Goal: Transaction & Acquisition: Purchase product/service

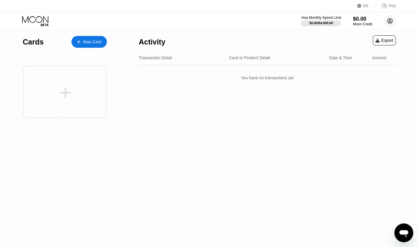
click at [391, 22] on circle at bounding box center [390, 21] width 12 height 12
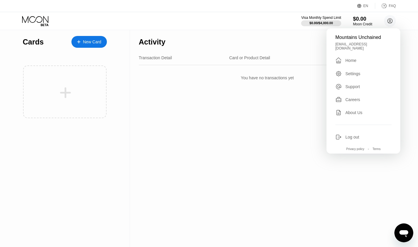
click at [90, 43] on div "New Card" at bounding box center [92, 42] width 18 height 5
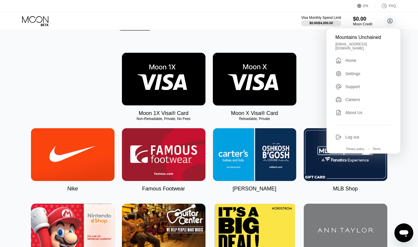
scroll to position [53, 0]
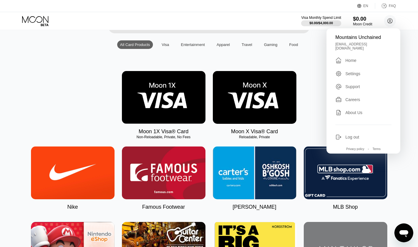
click at [260, 106] on img at bounding box center [254, 97] width 83 height 53
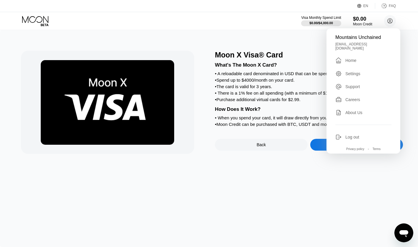
click at [348, 182] on div "Moon X Visa® Card What's The Moon X Card? • A reloadable card denominated in US…" at bounding box center [209, 138] width 418 height 217
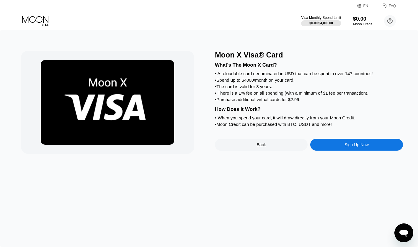
click at [363, 146] on div "Sign Up Now" at bounding box center [356, 144] width 24 height 5
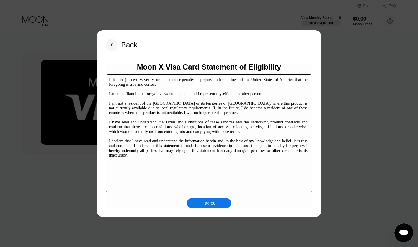
click at [213, 207] on div "I agree" at bounding box center [209, 203] width 44 height 10
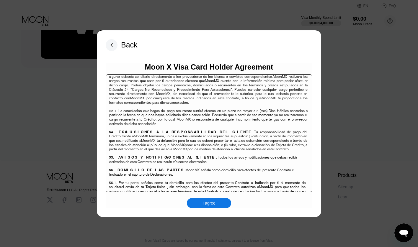
scroll to position [87, 0]
click at [207, 204] on div "I agree" at bounding box center [208, 203] width 13 height 5
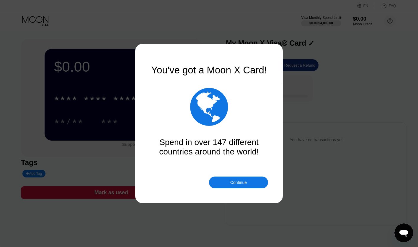
click at [239, 181] on div "Continue" at bounding box center [238, 182] width 17 height 5
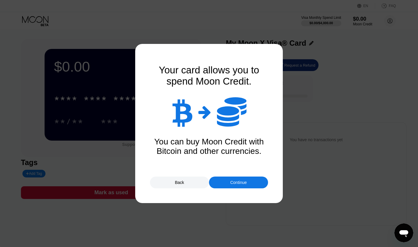
click at [237, 181] on div "Continue" at bounding box center [238, 182] width 17 height 5
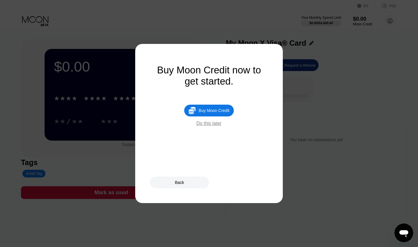
click at [209, 124] on div "Do this later" at bounding box center [208, 123] width 25 height 5
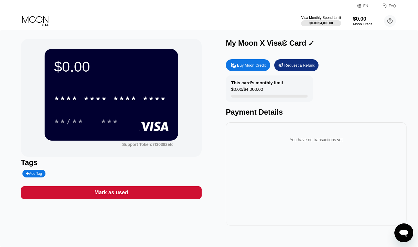
click at [256, 63] on div "Buy Moon Credit" at bounding box center [251, 65] width 29 height 5
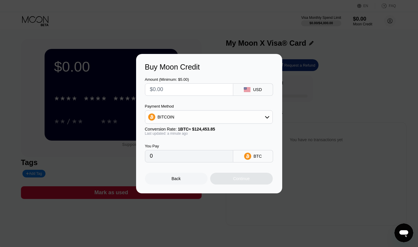
click at [231, 118] on div "BITCOIN" at bounding box center [208, 117] width 127 height 12
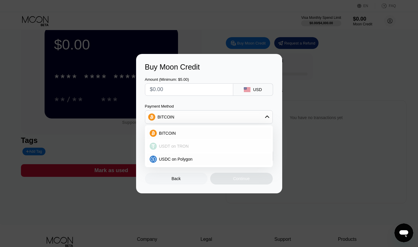
scroll to position [17, 0]
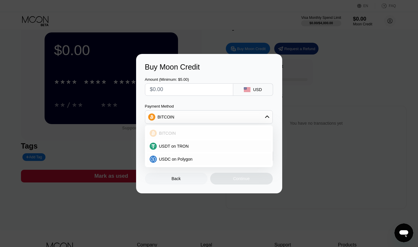
click at [201, 132] on div "BITCOIN" at bounding box center [212, 133] width 111 height 5
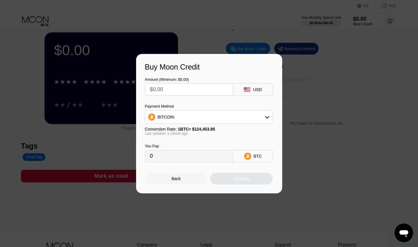
click at [172, 91] on input "text" at bounding box center [189, 90] width 78 height 12
type input "$5"
type input "0.00004018"
type input "$50"
type input "0.00040176"
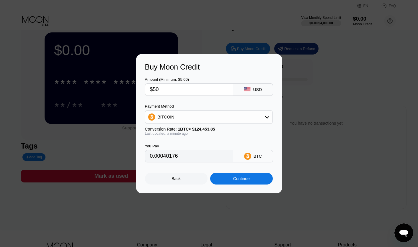
type input "$50"
click at [248, 157] on icon at bounding box center [247, 156] width 3 height 4
click at [234, 181] on div "Continue" at bounding box center [241, 178] width 17 height 5
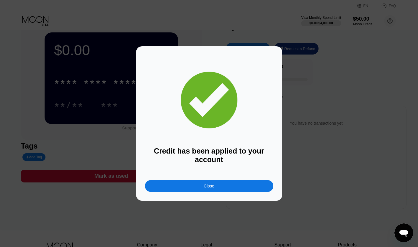
click at [217, 185] on div "Close" at bounding box center [209, 186] width 128 height 12
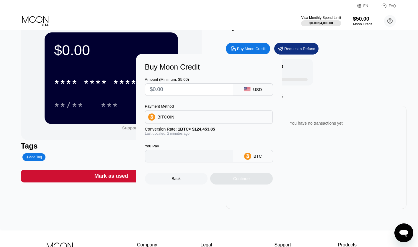
type input "0"
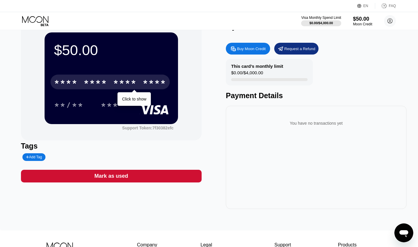
click at [88, 78] on div "* * * * * * * * * * * * ****" at bounding box center [109, 82] width 119 height 15
click at [121, 84] on div "* * * *" at bounding box center [125, 82] width 24 height 9
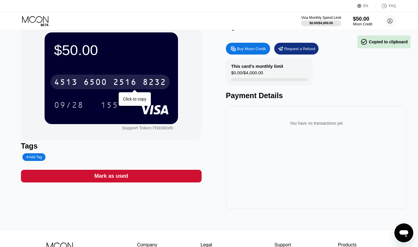
click at [121, 84] on div "2516" at bounding box center [125, 82] width 24 height 9
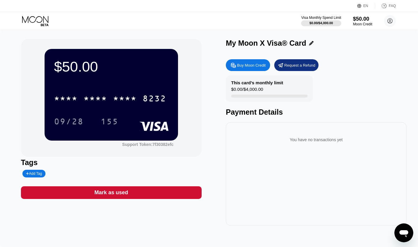
scroll to position [0, 0]
